Goal: Find specific page/section: Find specific page/section

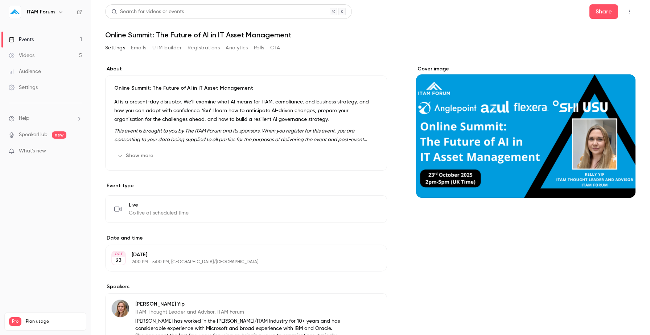
click at [47, 37] on link "Events 1" at bounding box center [45, 40] width 91 height 16
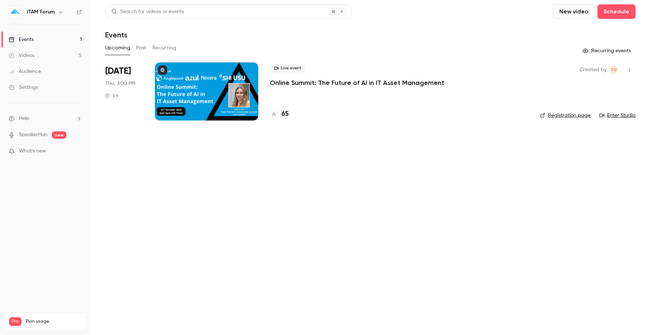
click at [143, 49] on button "Past" at bounding box center [141, 48] width 11 height 12
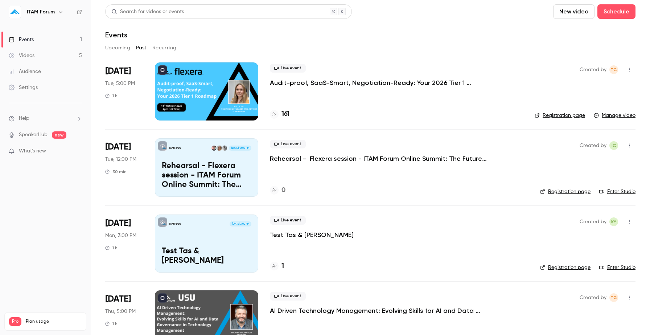
click at [630, 147] on icon "button" at bounding box center [630, 145] width 6 height 5
